Goal: Transaction & Acquisition: Purchase product/service

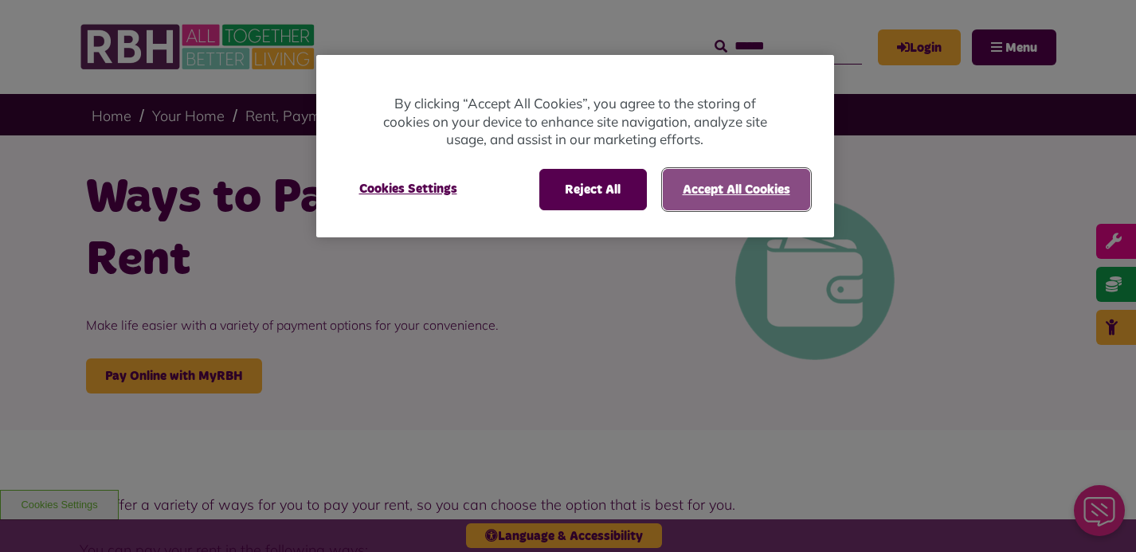
click at [718, 185] on button "Accept All Cookies" at bounding box center [736, 189] width 147 height 41
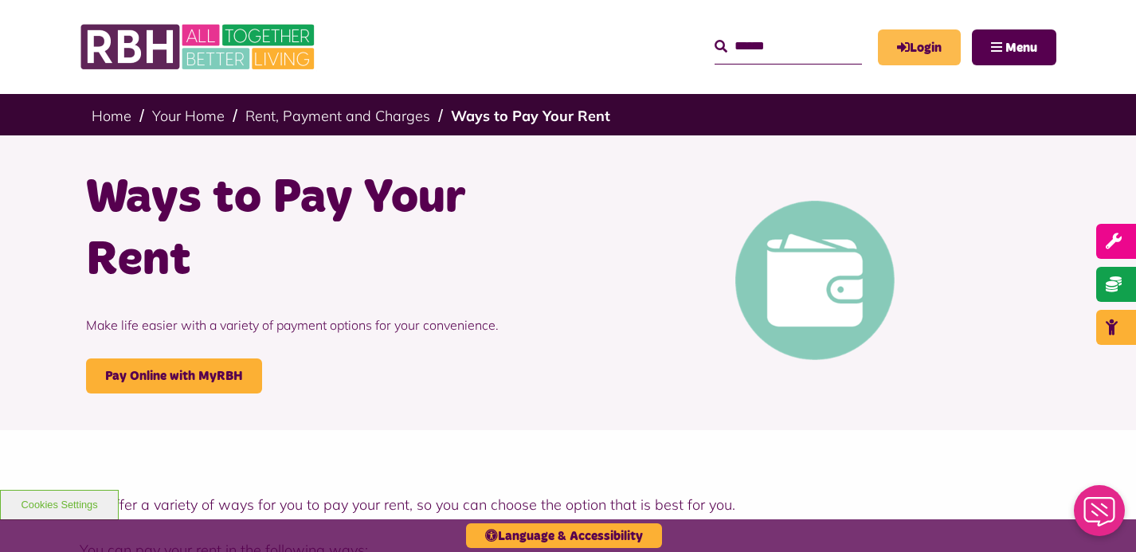
click at [924, 46] on link "Login" at bounding box center [919, 47] width 83 height 36
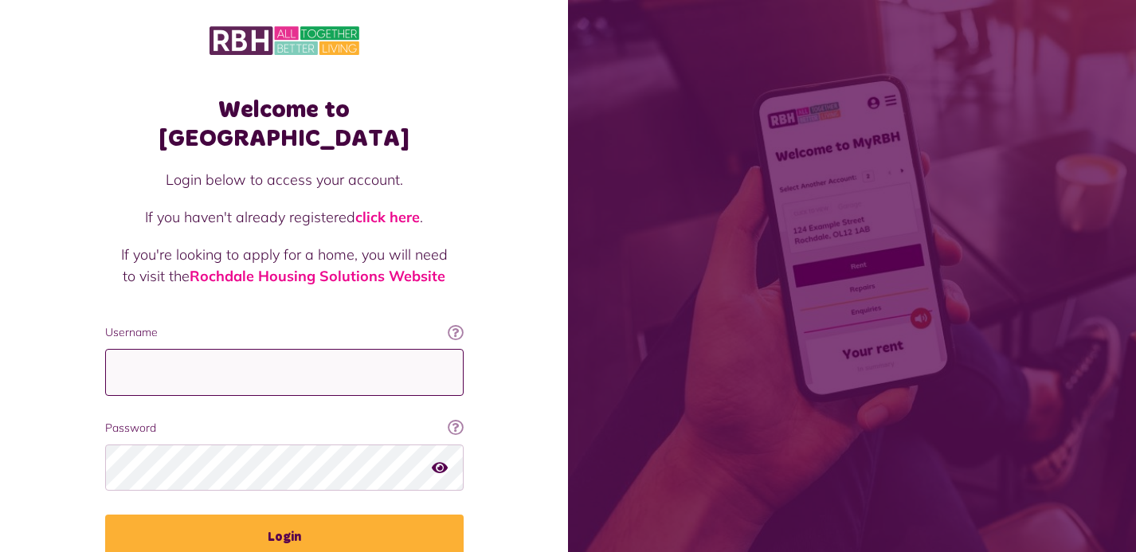
click at [243, 351] on input "Username" at bounding box center [284, 372] width 359 height 47
type input "**********"
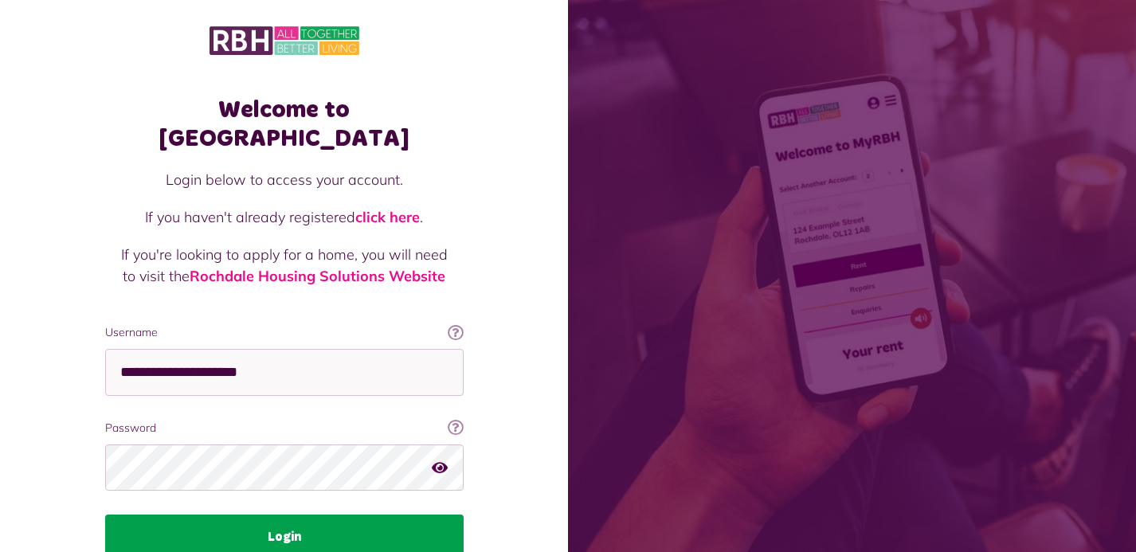
click at [282, 515] on button "Login" at bounding box center [284, 537] width 359 height 45
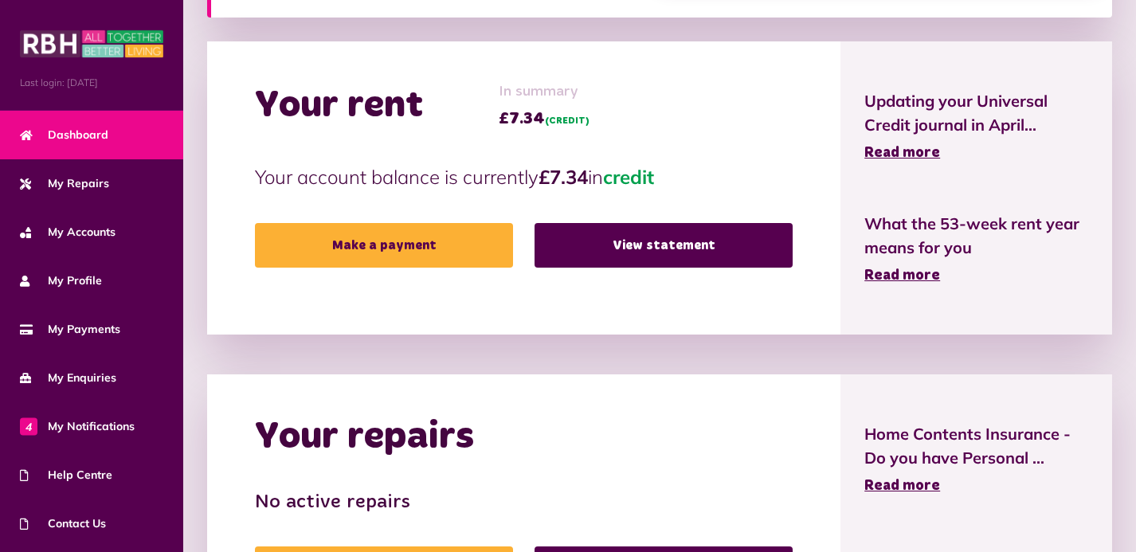
scroll to position [470, 0]
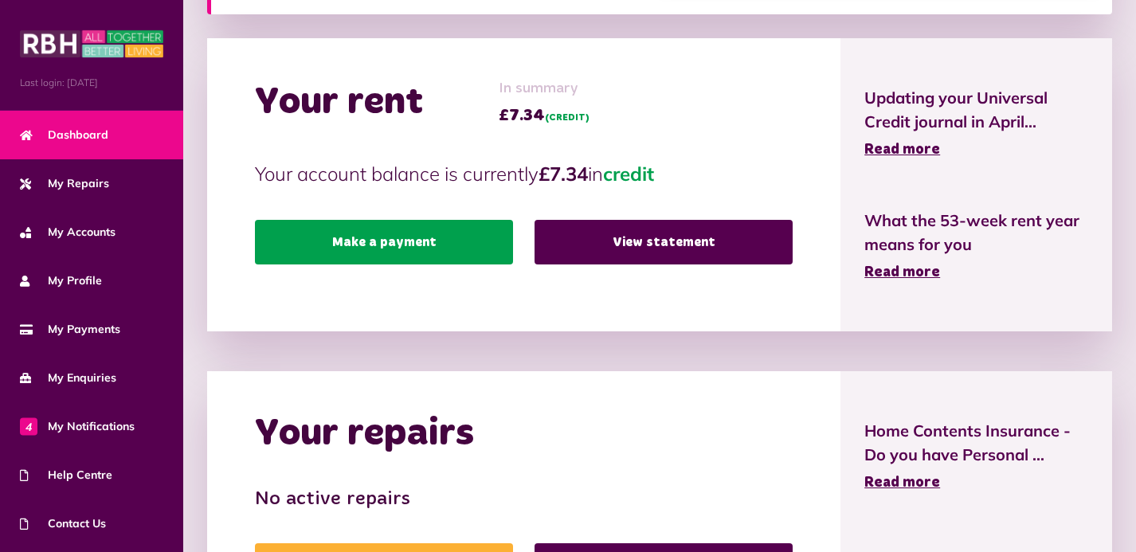
click at [403, 237] on link "Make a payment" at bounding box center [384, 242] width 258 height 45
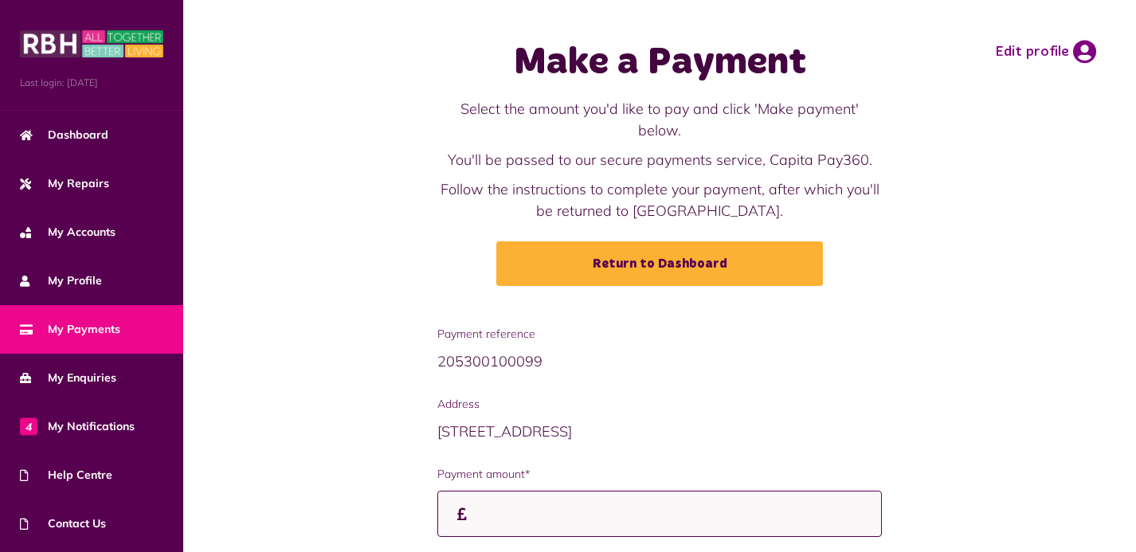
click at [541, 495] on input "Payment amount*" at bounding box center [660, 514] width 445 height 47
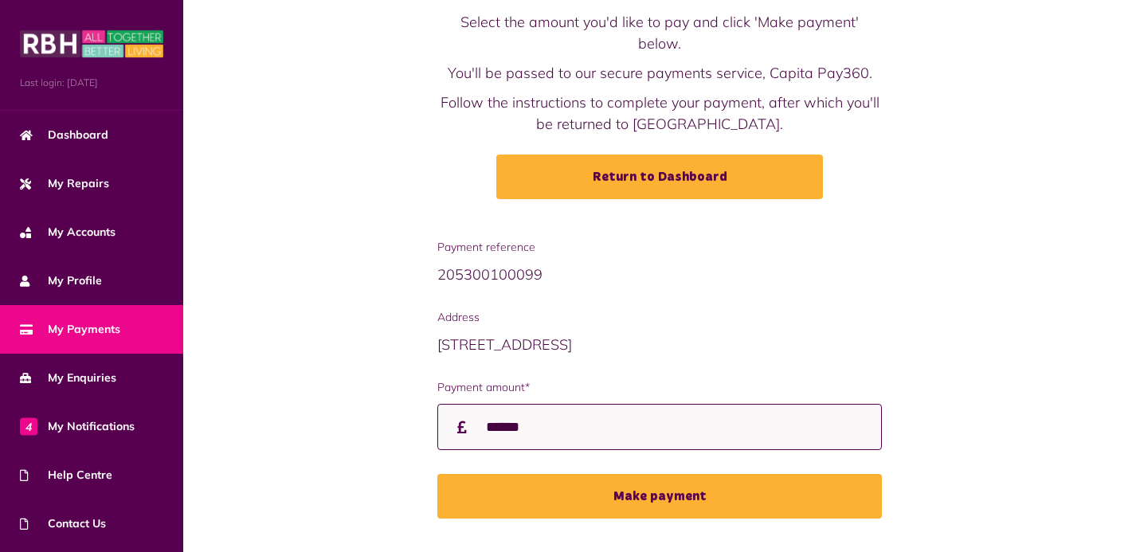
scroll to position [88, 0]
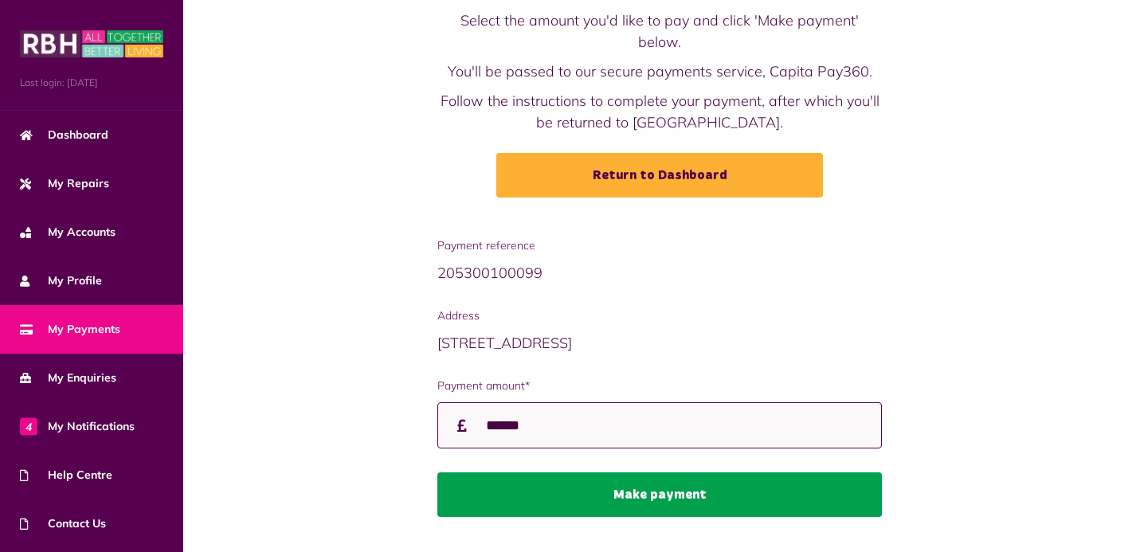
type input "******"
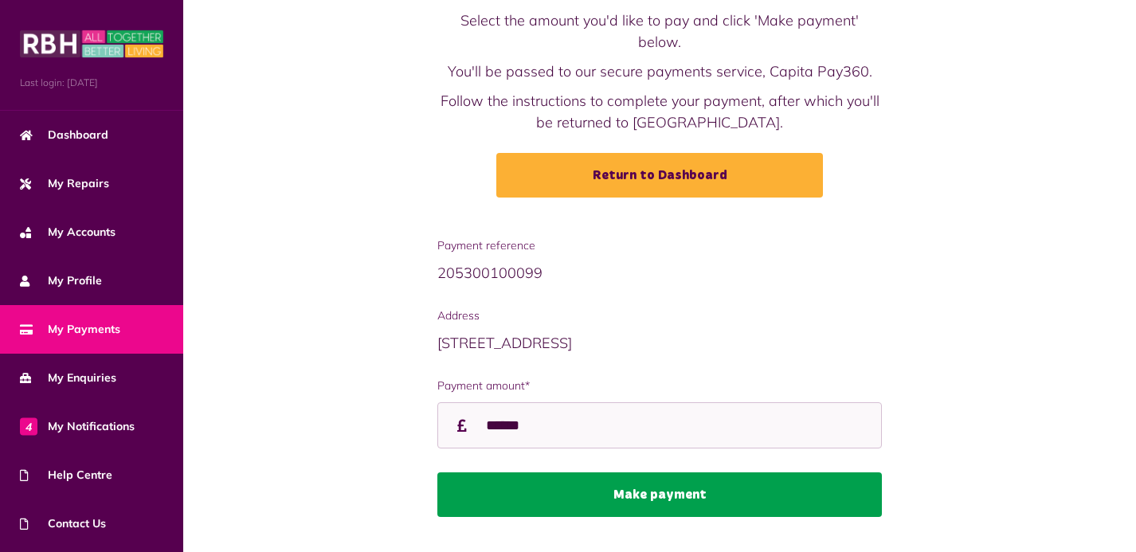
click at [674, 473] on button "Make payment" at bounding box center [660, 495] width 445 height 45
